Goal: Task Accomplishment & Management: Use online tool/utility

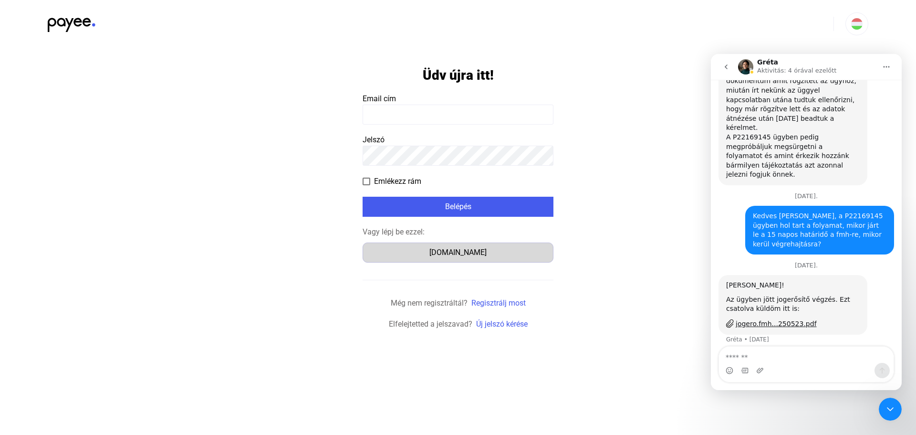
scroll to position [540, 0]
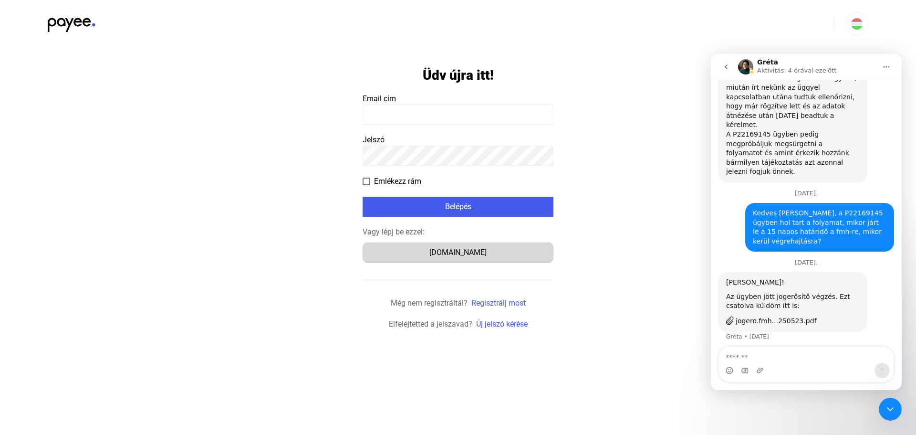
click at [462, 255] on div "Számlázz.hu" at bounding box center [458, 252] width 184 height 11
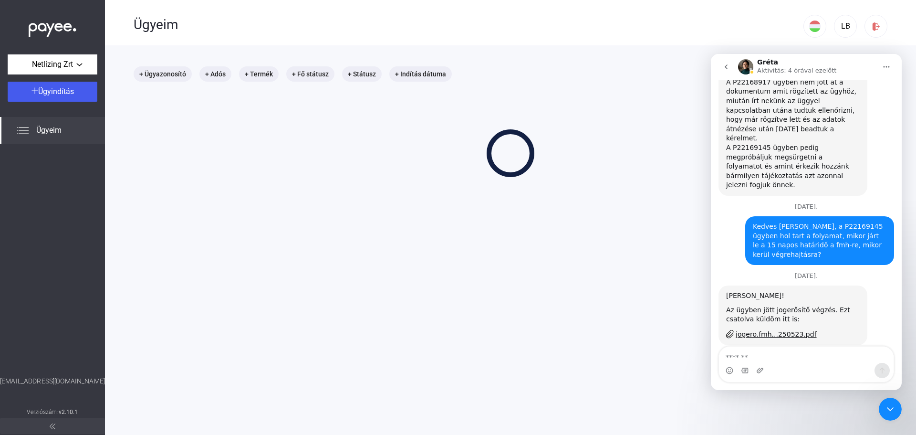
scroll to position [540, 0]
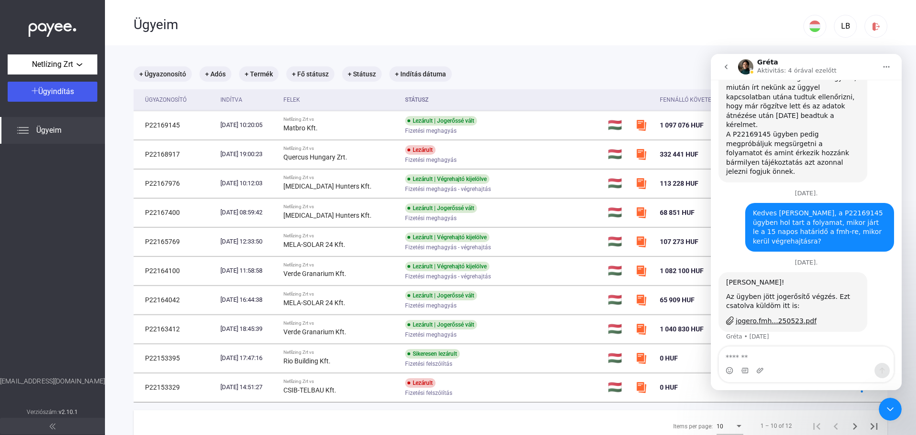
click at [743, 64] on img "Intercom messenger" at bounding box center [745, 66] width 15 height 15
click at [731, 65] on button "go back" at bounding box center [726, 67] width 18 height 18
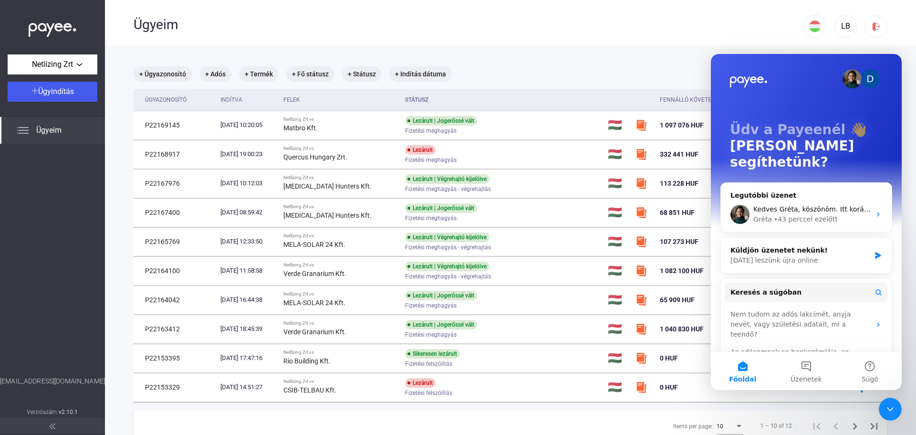
scroll to position [0, 0]
